Goal: Use online tool/utility: Utilize a website feature to perform a specific function

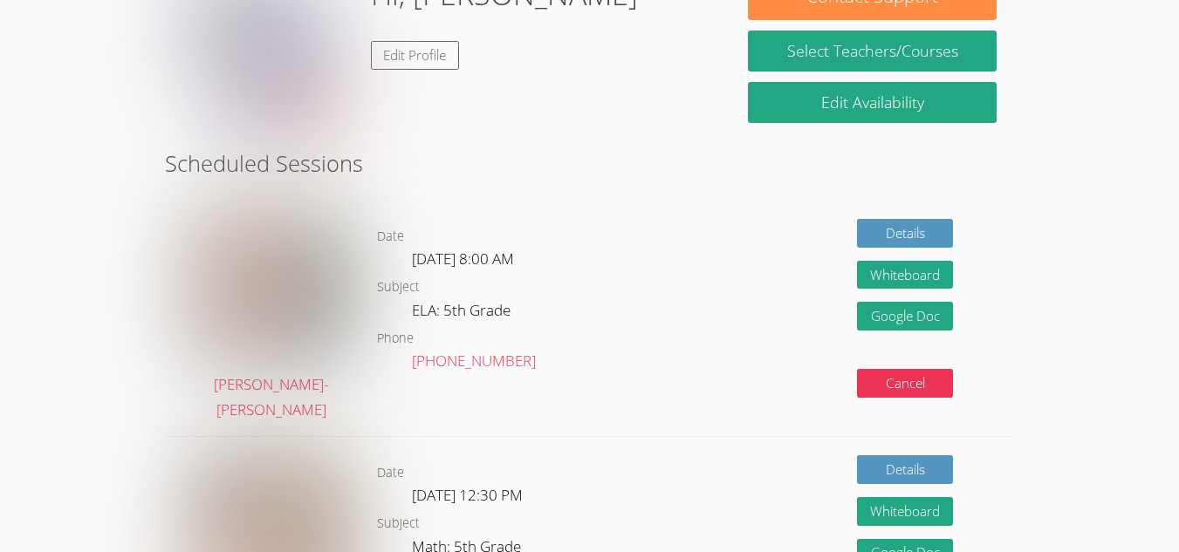
scroll to position [312, 0]
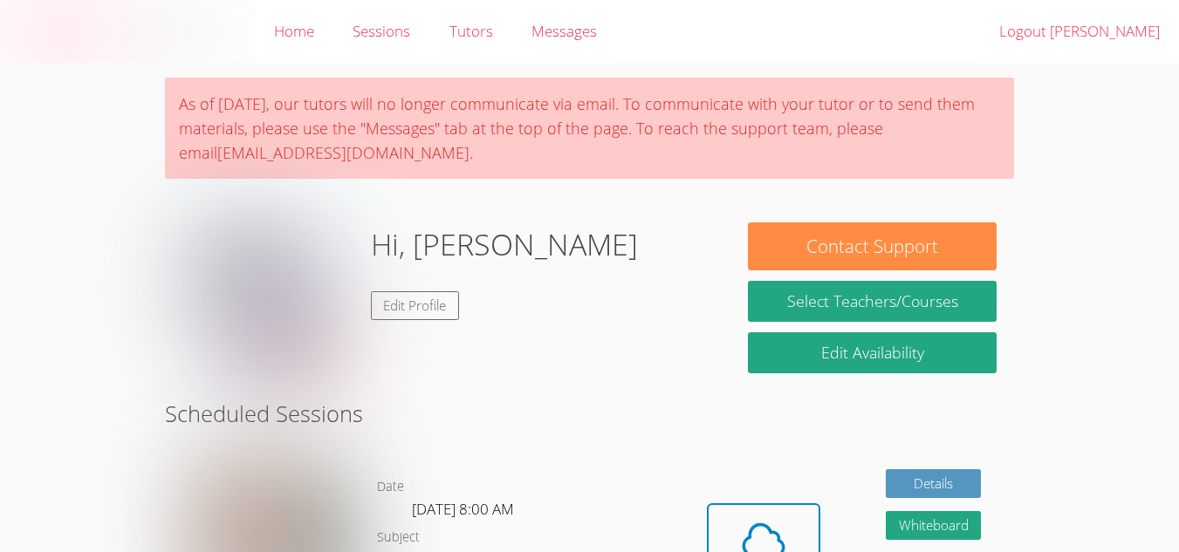
scroll to position [251, 0]
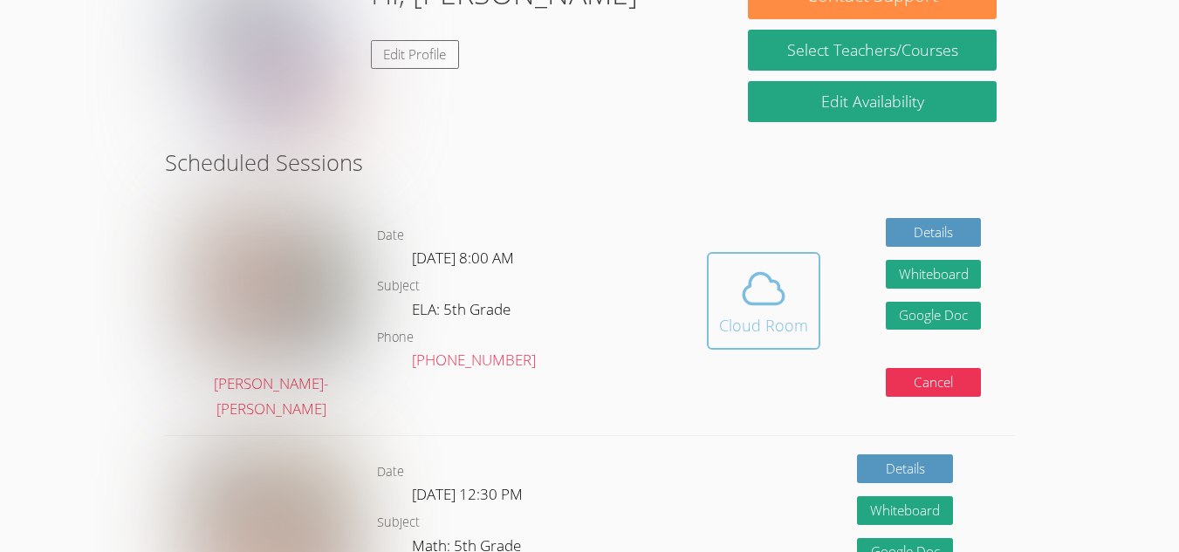
click at [739, 313] on div "Cloud Room" at bounding box center [763, 325] width 89 height 24
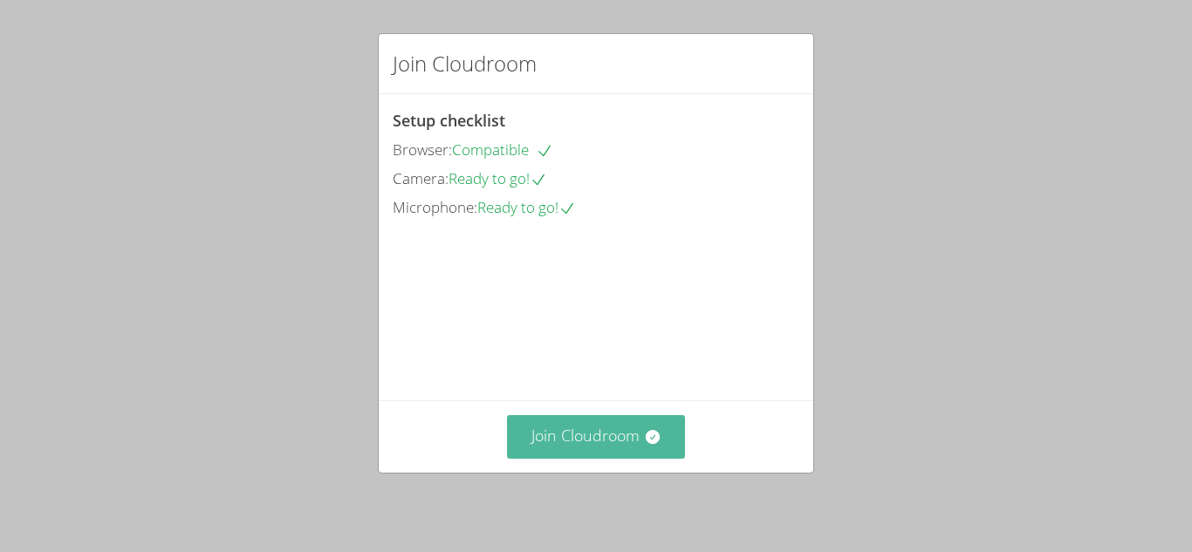
click at [536, 450] on button "Join Cloudroom" at bounding box center [596, 436] width 179 height 43
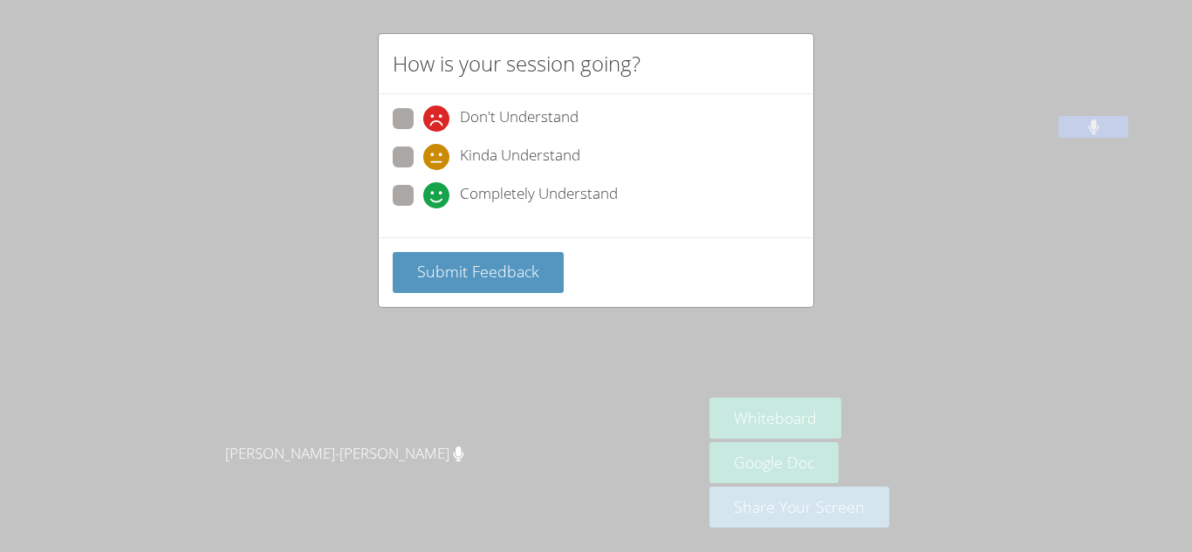
click at [464, 193] on span "Completely Understand" at bounding box center [539, 195] width 158 height 26
click at [438, 193] on input "Completely Understand" at bounding box center [430, 192] width 15 height 15
radio input "true"
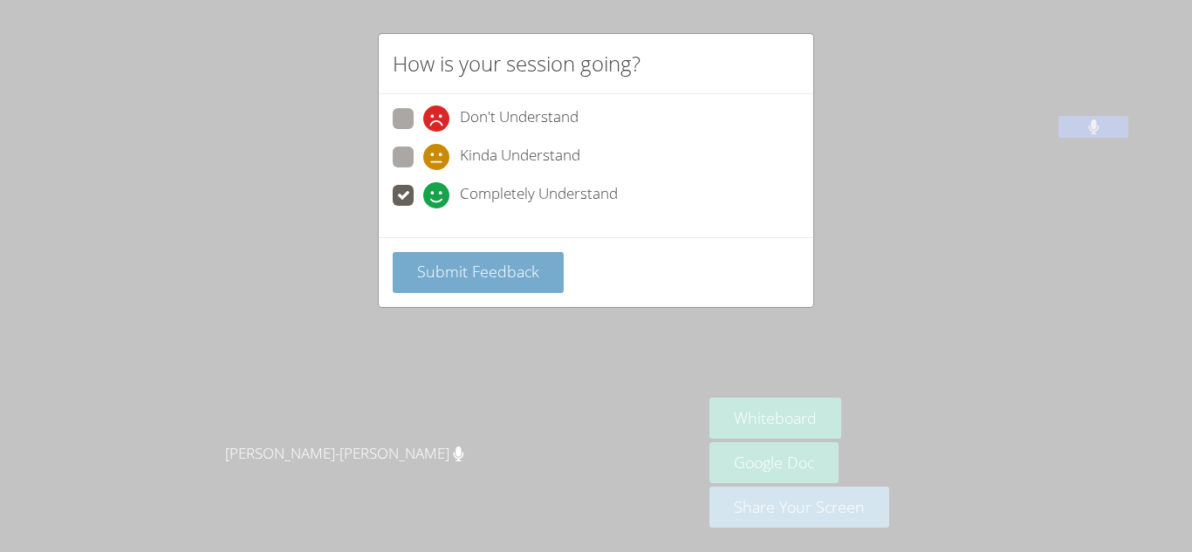
click at [468, 268] on span "Submit Feedback" at bounding box center [478, 271] width 122 height 21
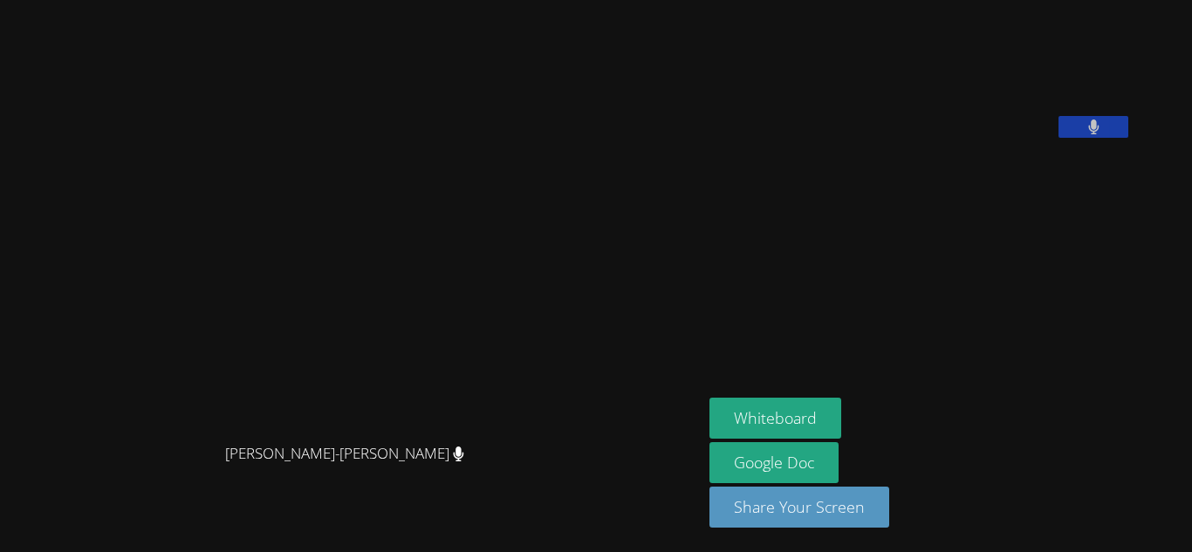
click at [1128, 138] on button at bounding box center [1094, 127] width 70 height 22
